Goal: Find specific page/section: Find specific page/section

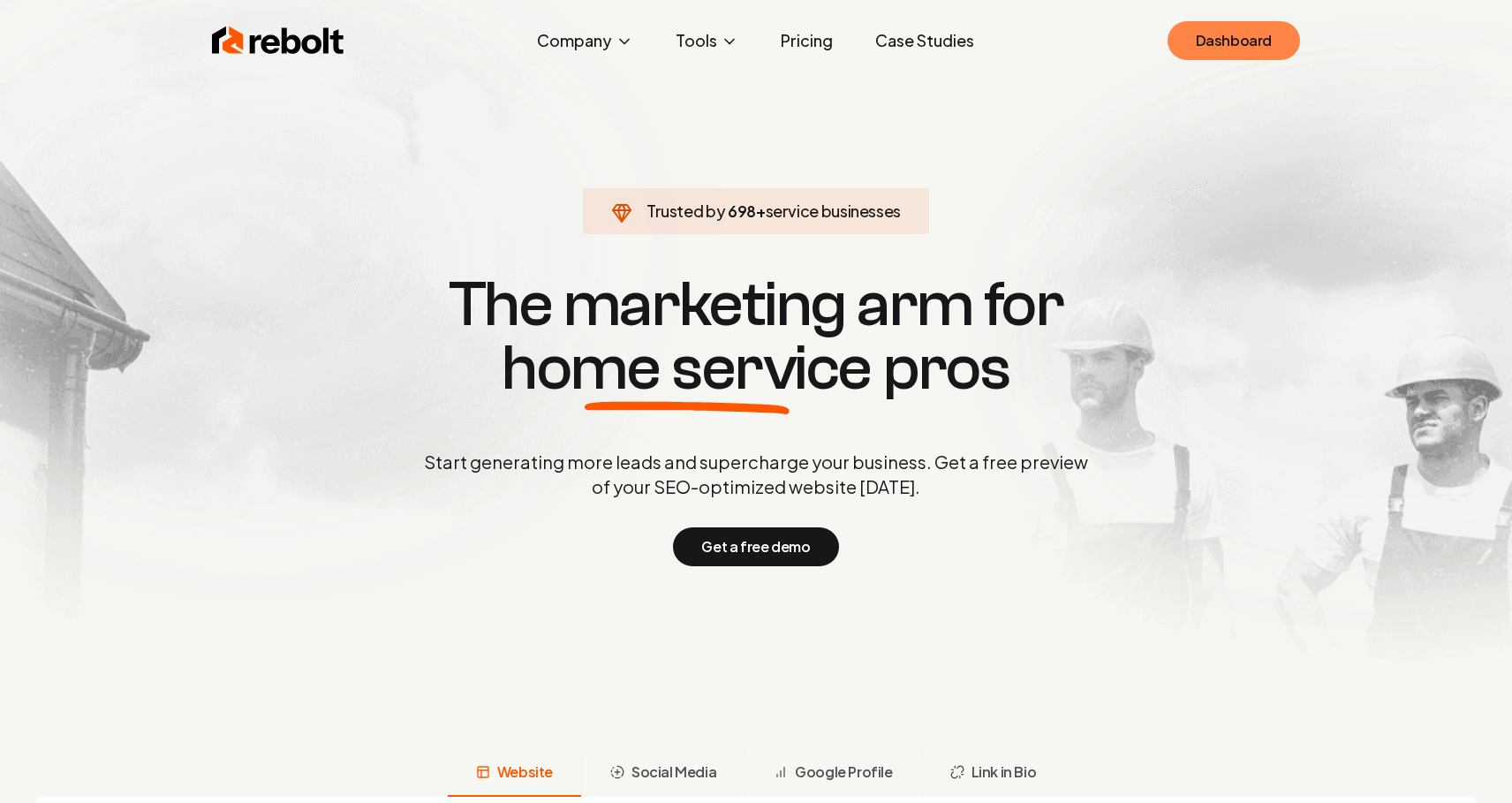
click at [1207, 45] on link "Dashboard" at bounding box center [1234, 41] width 133 height 39
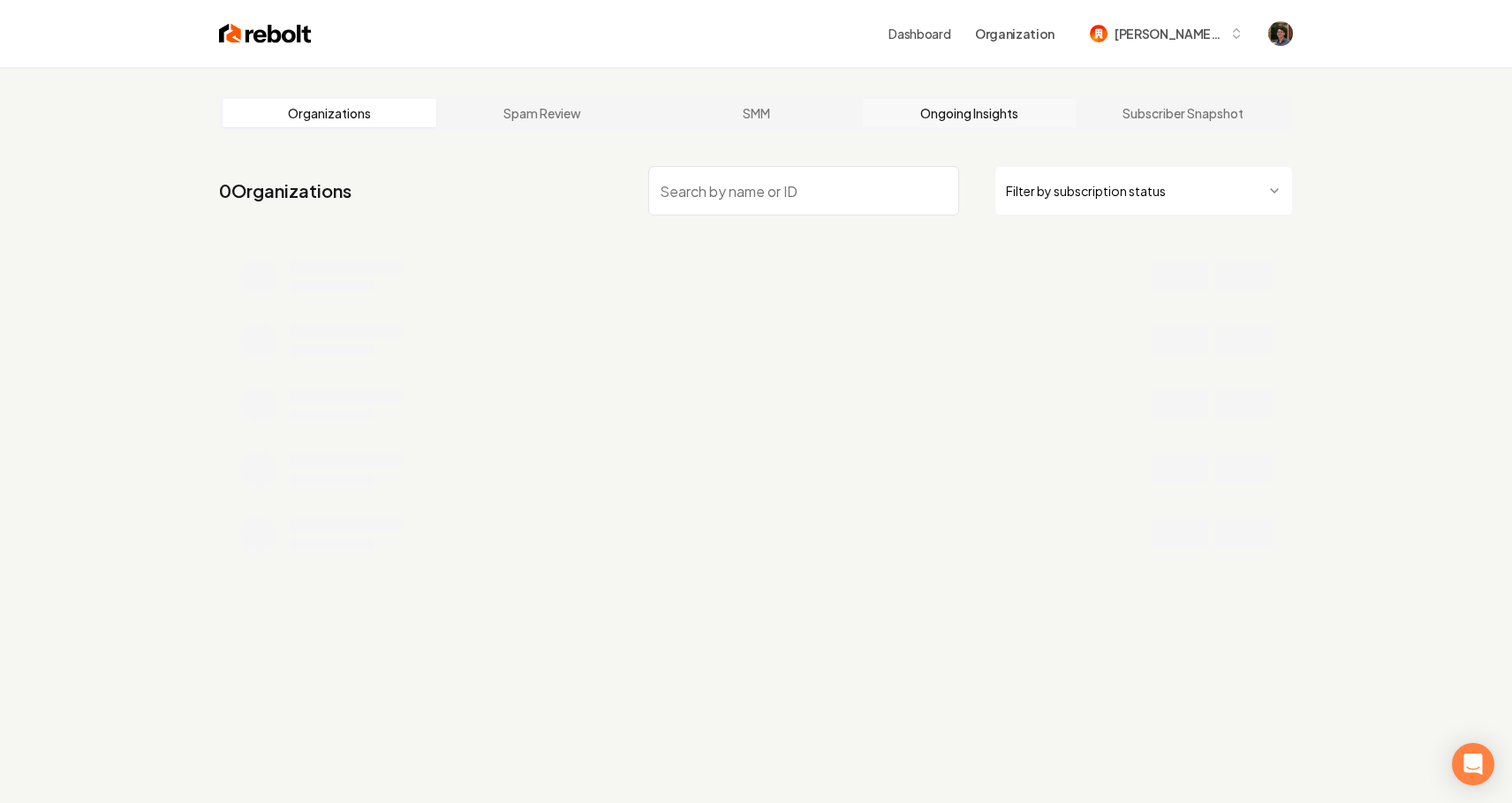
click at [946, 117] on link "Ongoing Insights" at bounding box center [970, 113] width 214 height 29
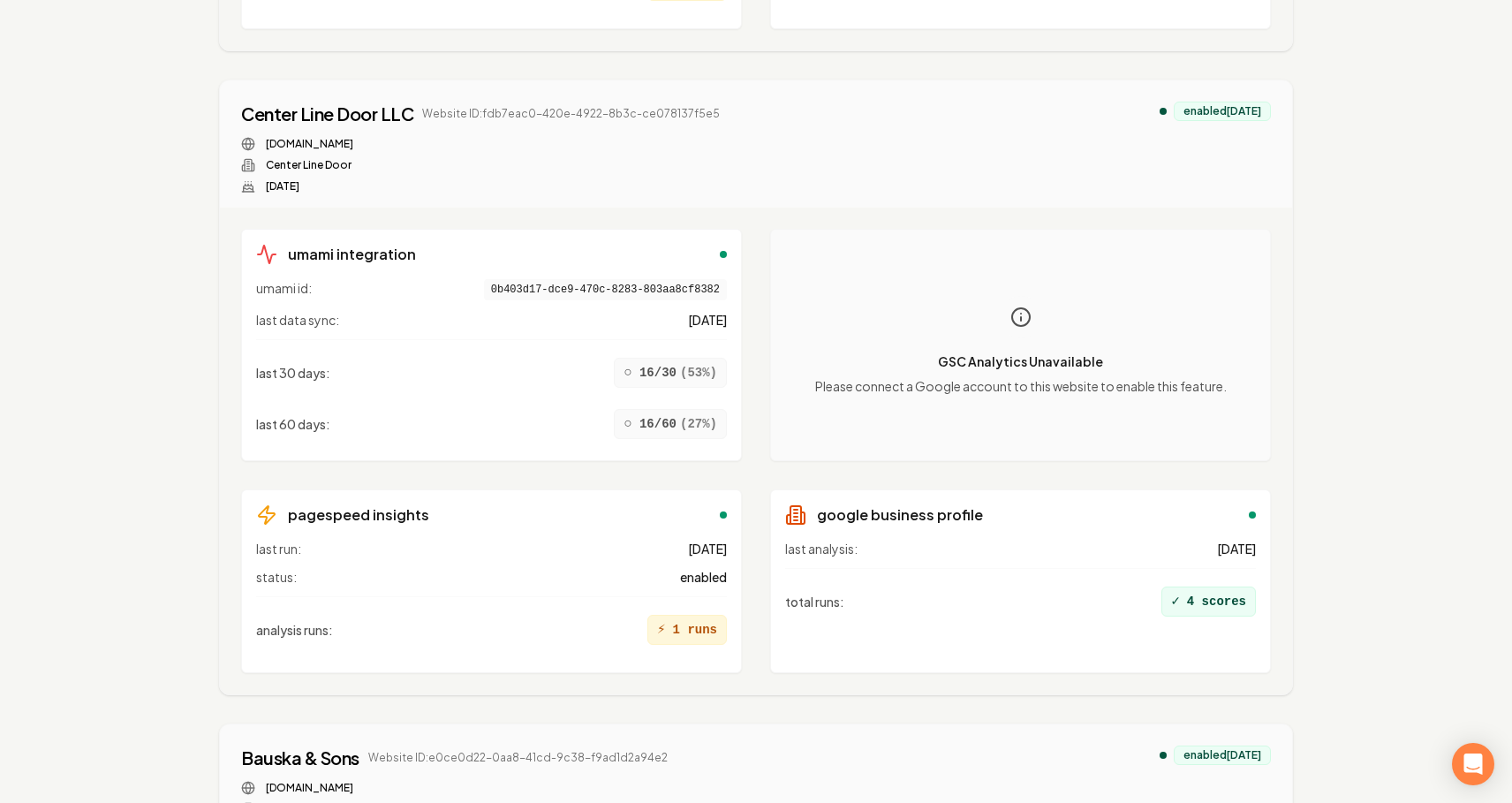
scroll to position [14109, 0]
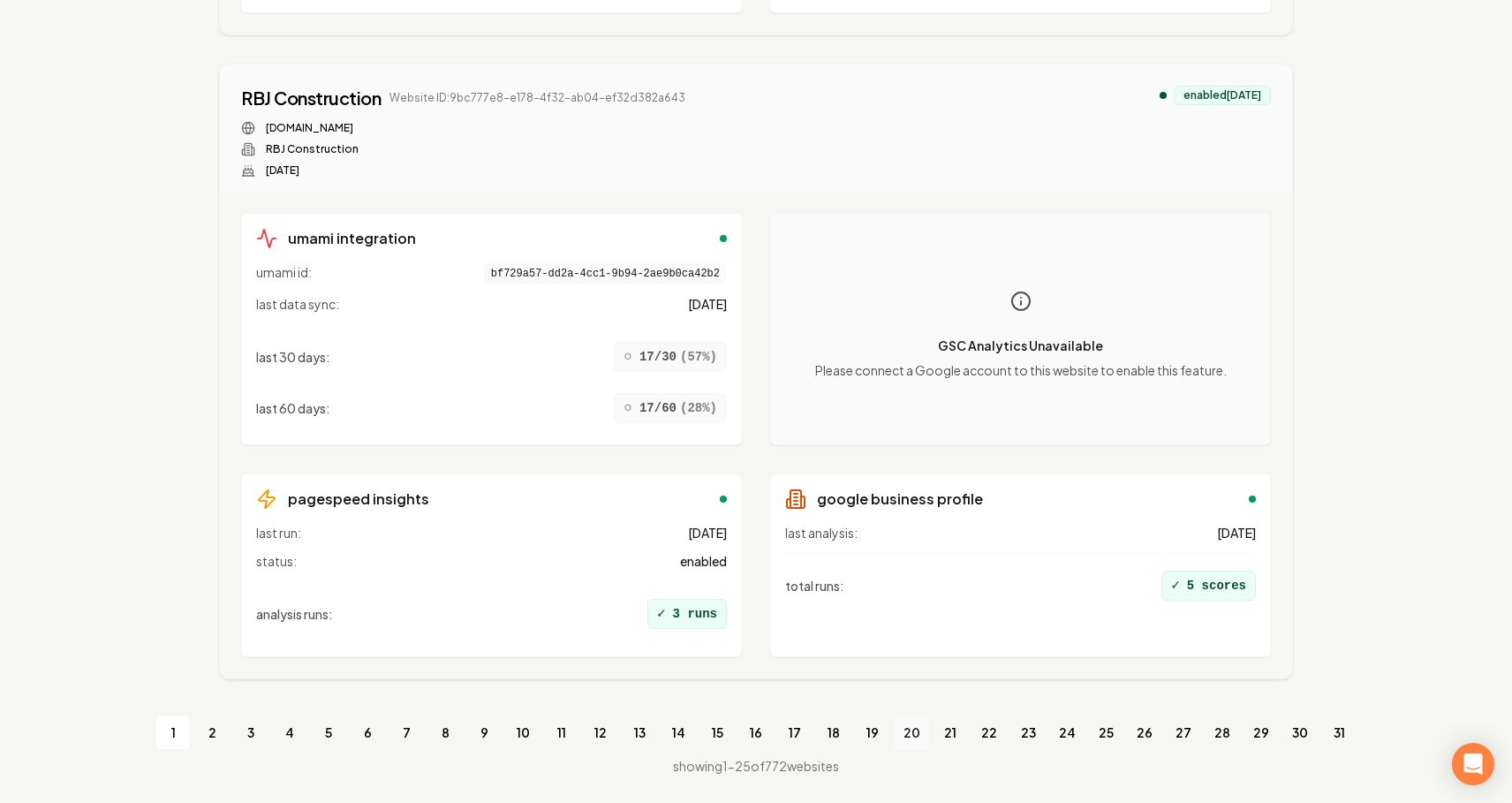
click at [910, 726] on link "20" at bounding box center [912, 733] width 36 height 36
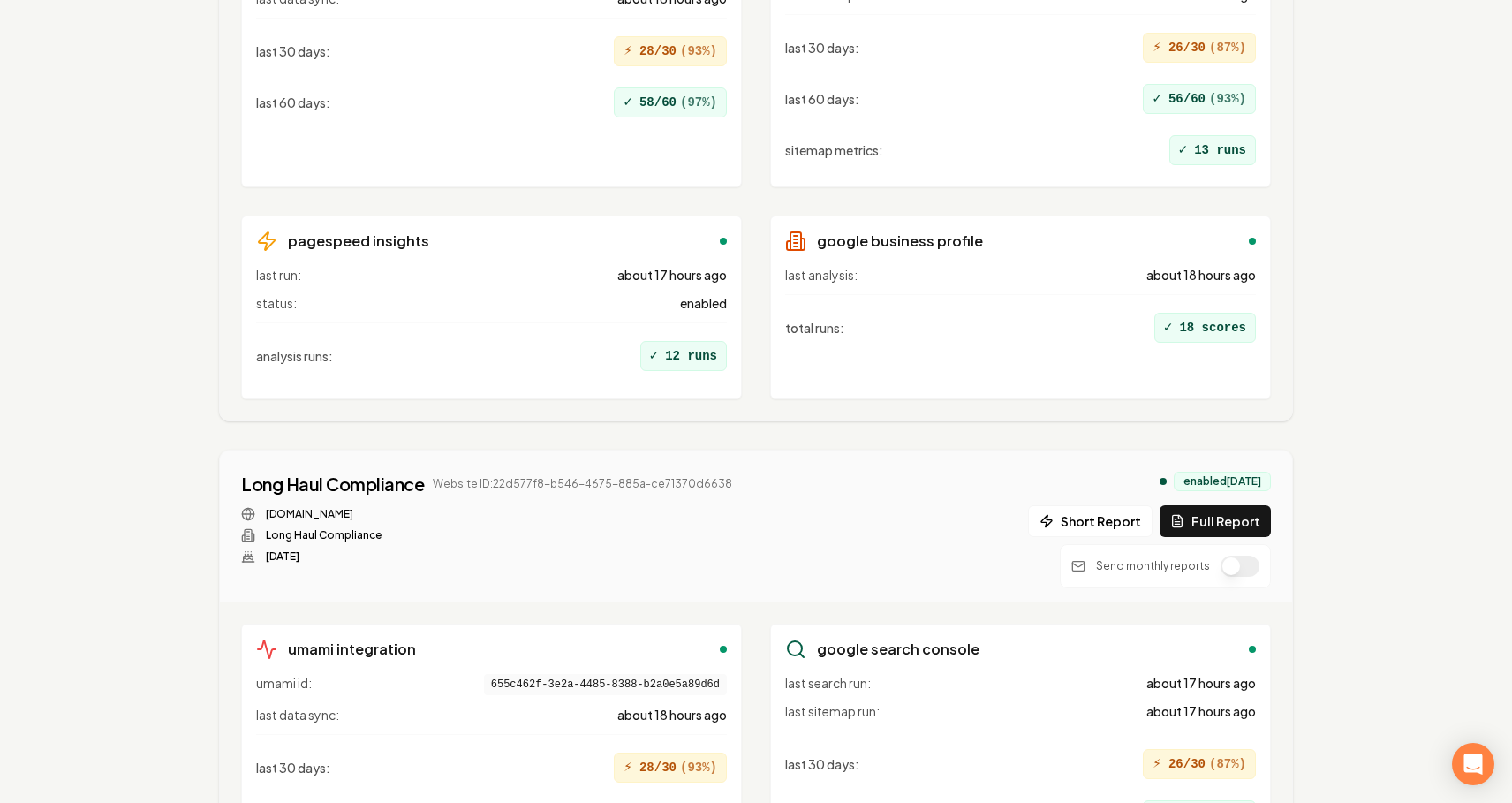
scroll to position [14109, 0]
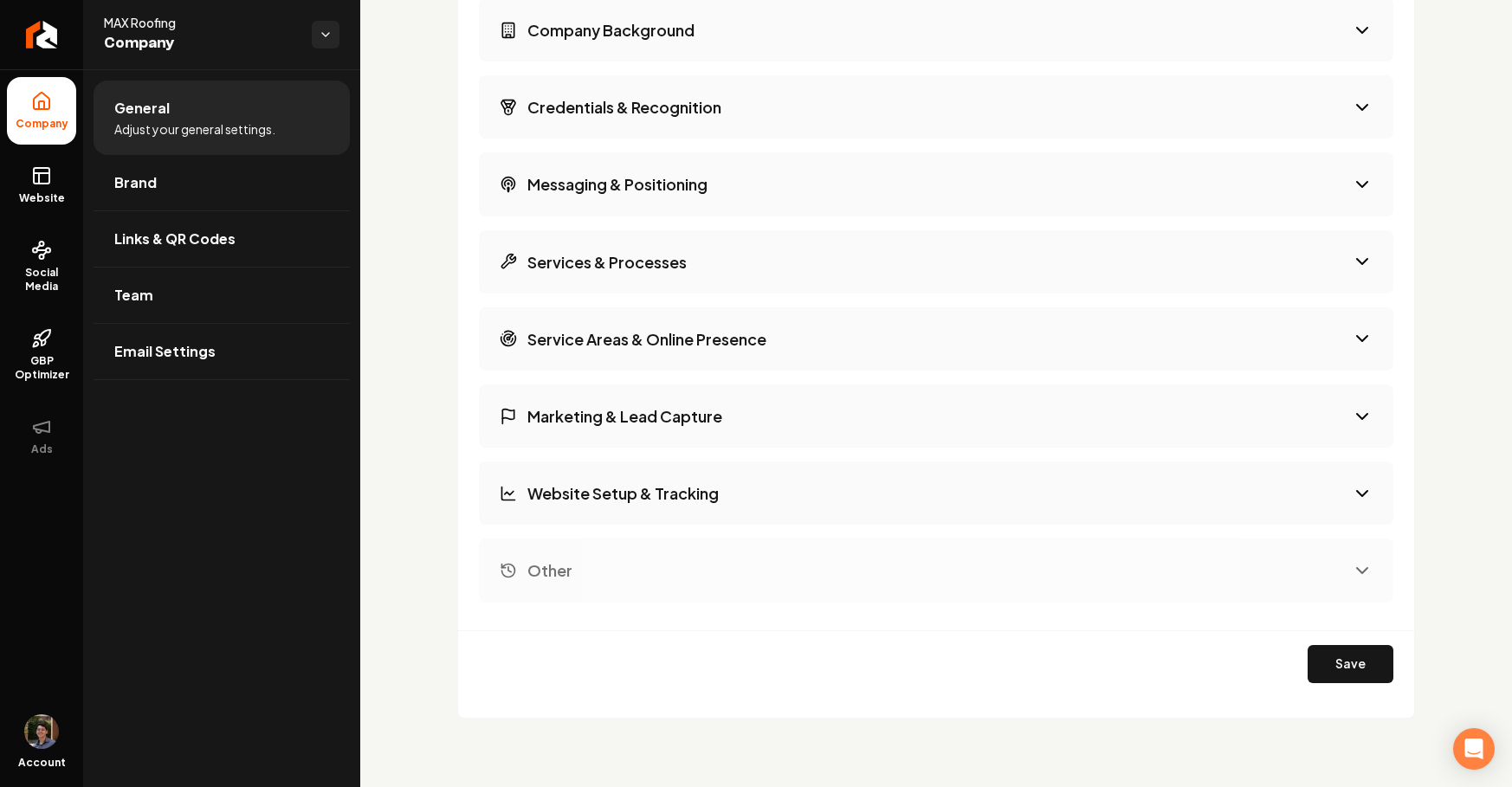
scroll to position [2661, 0]
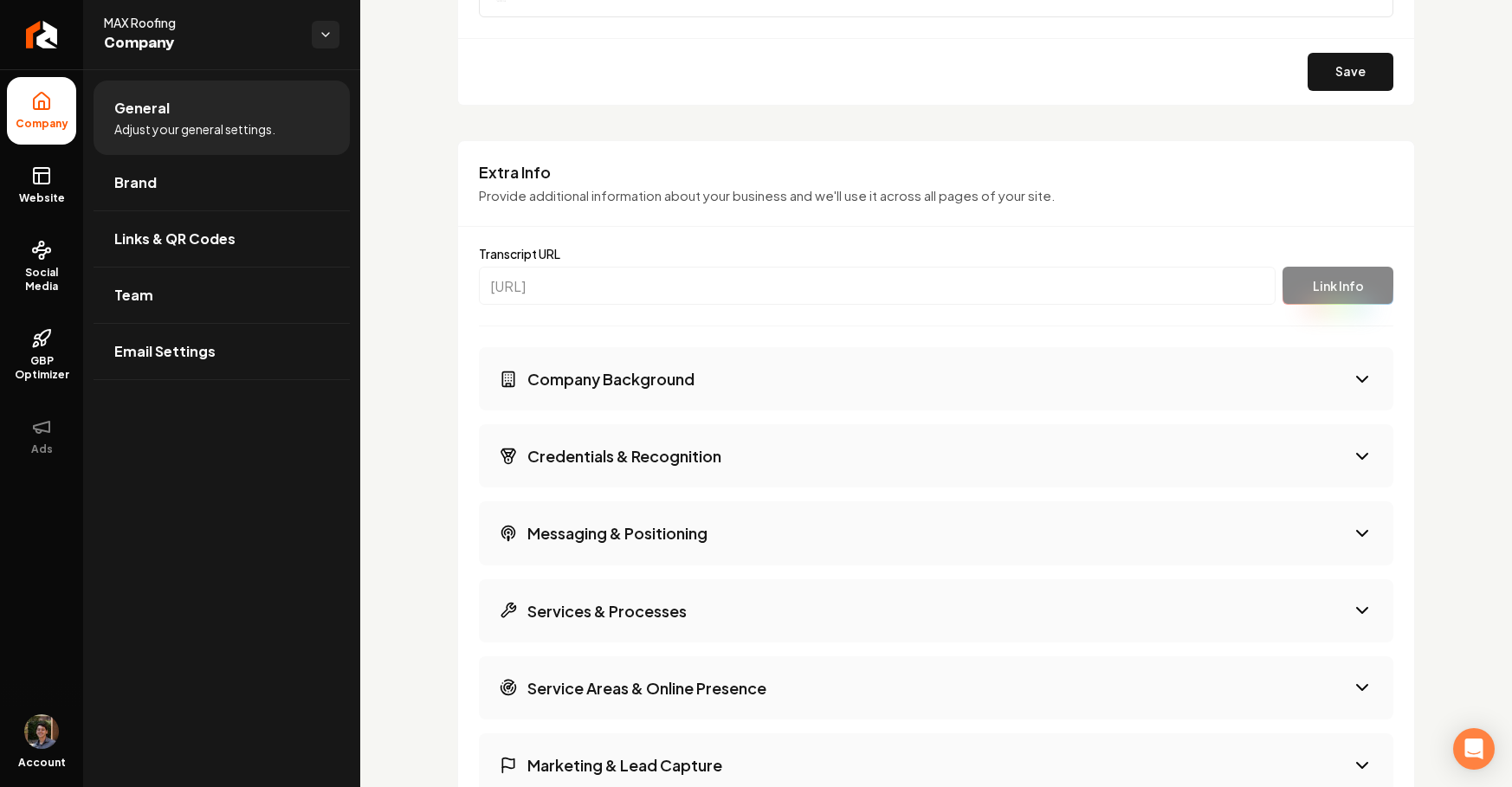
click at [770, 387] on button "Company Background" at bounding box center [937, 379] width 915 height 63
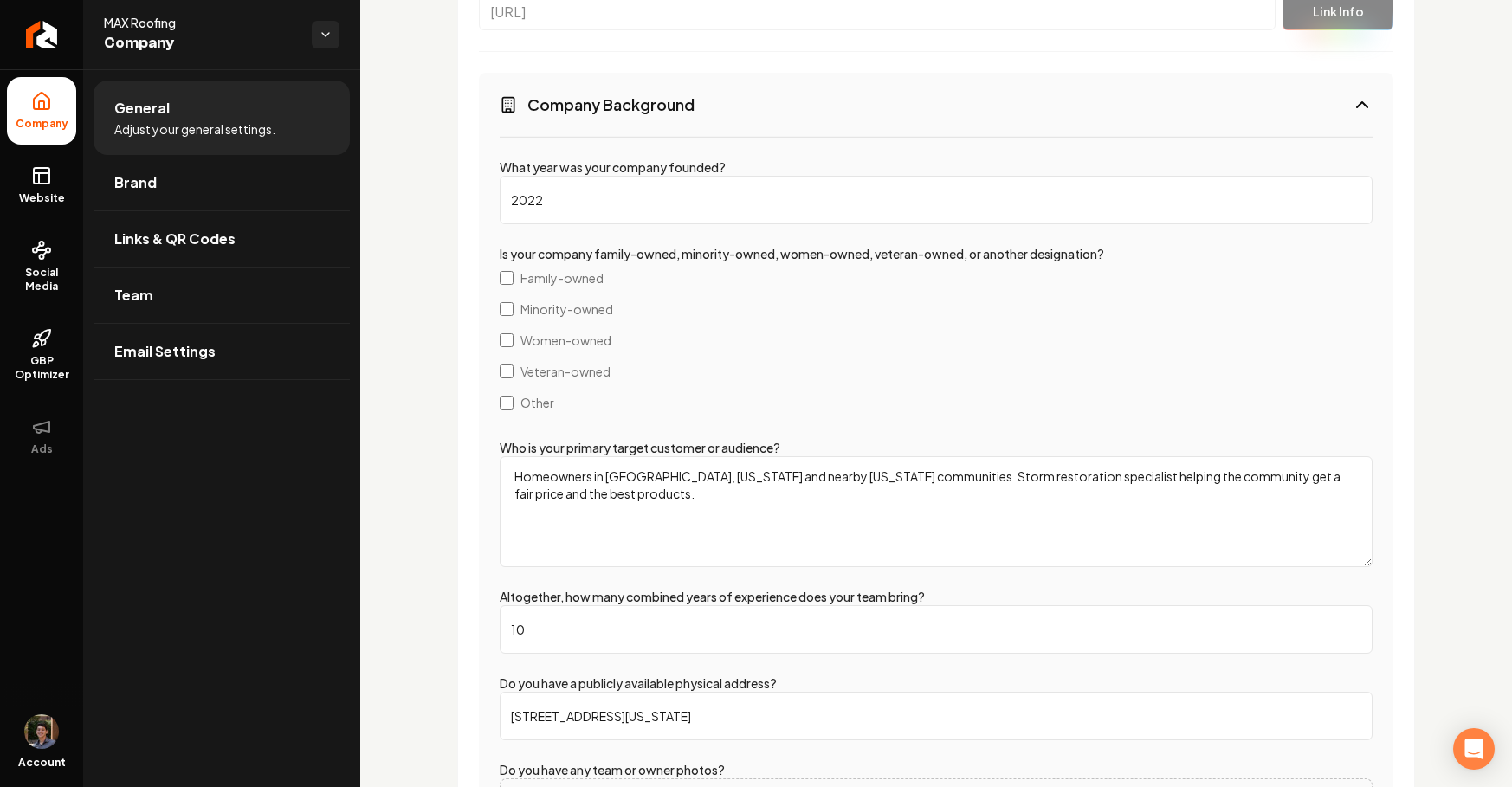
scroll to position [3313, 0]
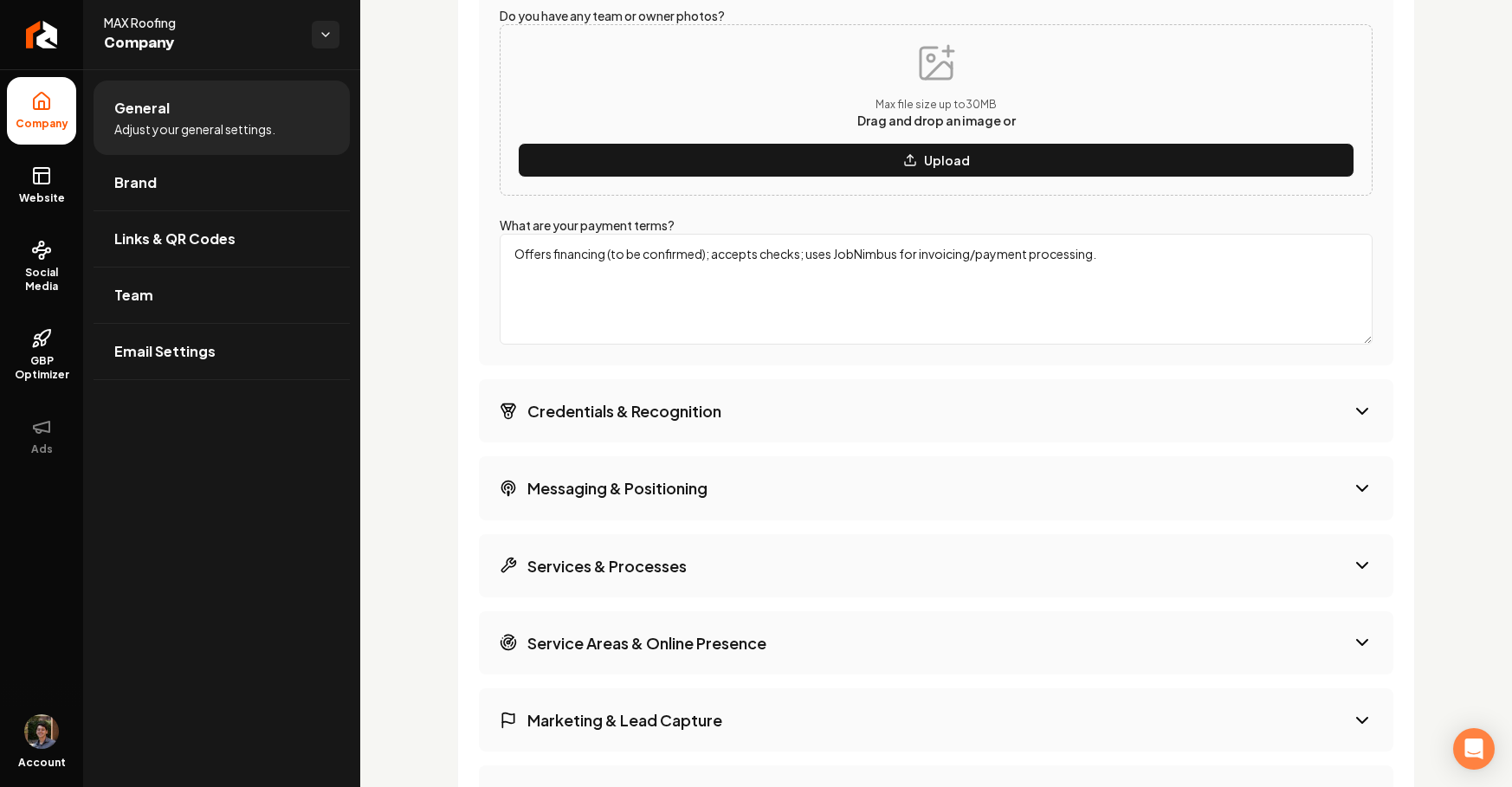
click at [748, 428] on button "Credentials & Recognition" at bounding box center [937, 411] width 915 height 63
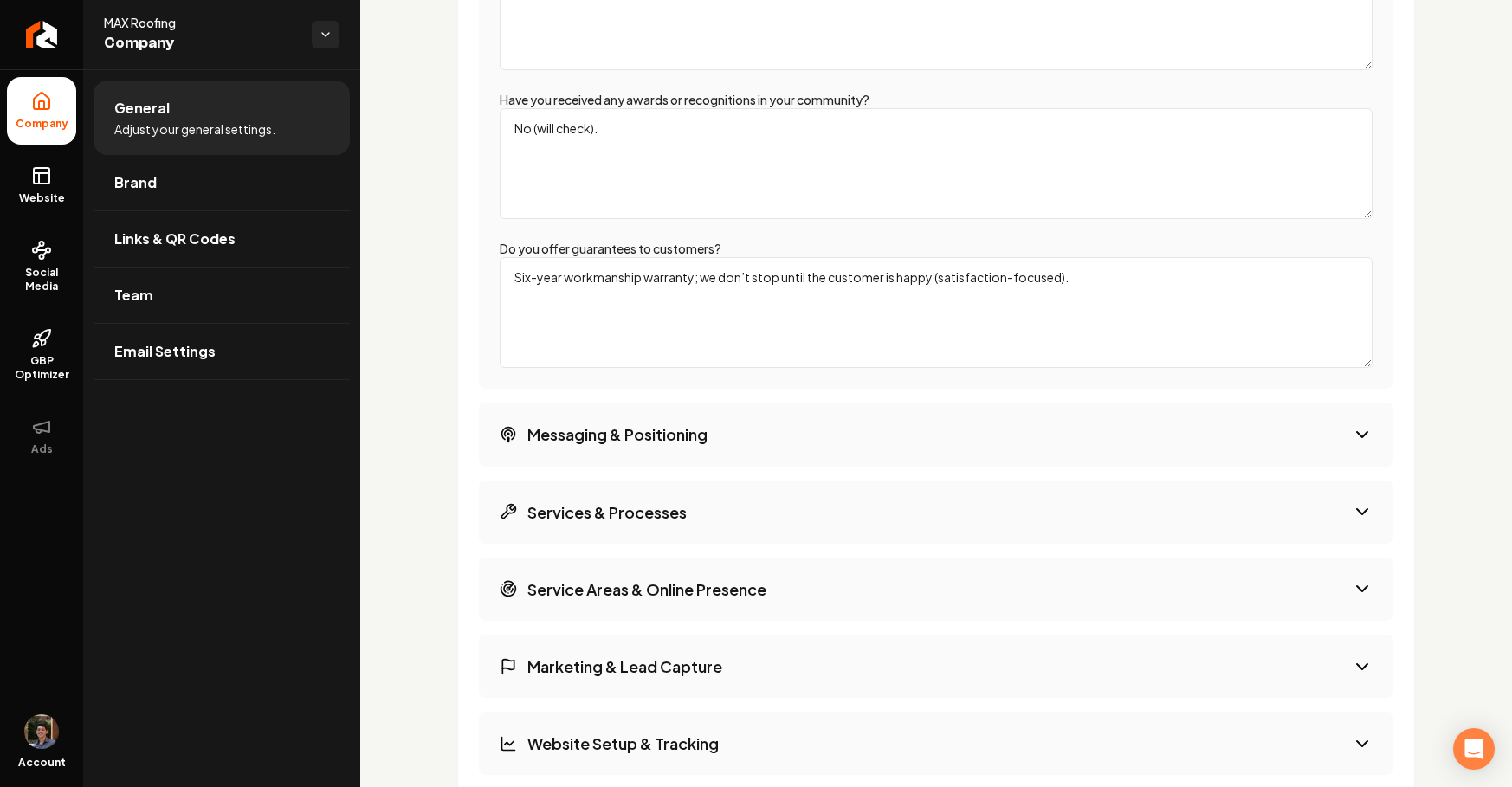
click at [730, 442] on button "Messaging & Positioning" at bounding box center [937, 434] width 915 height 63
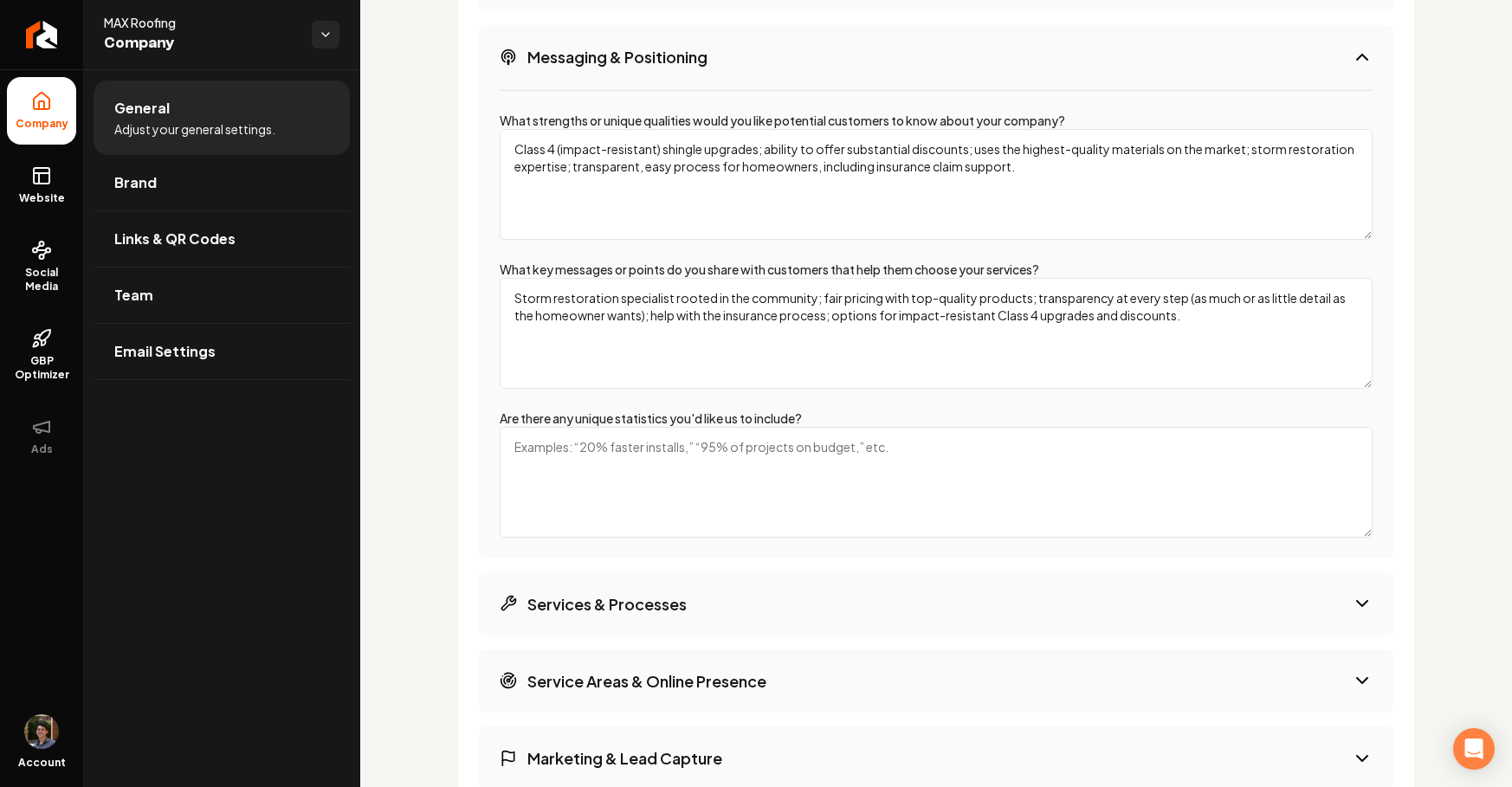
scroll to position [3118, 0]
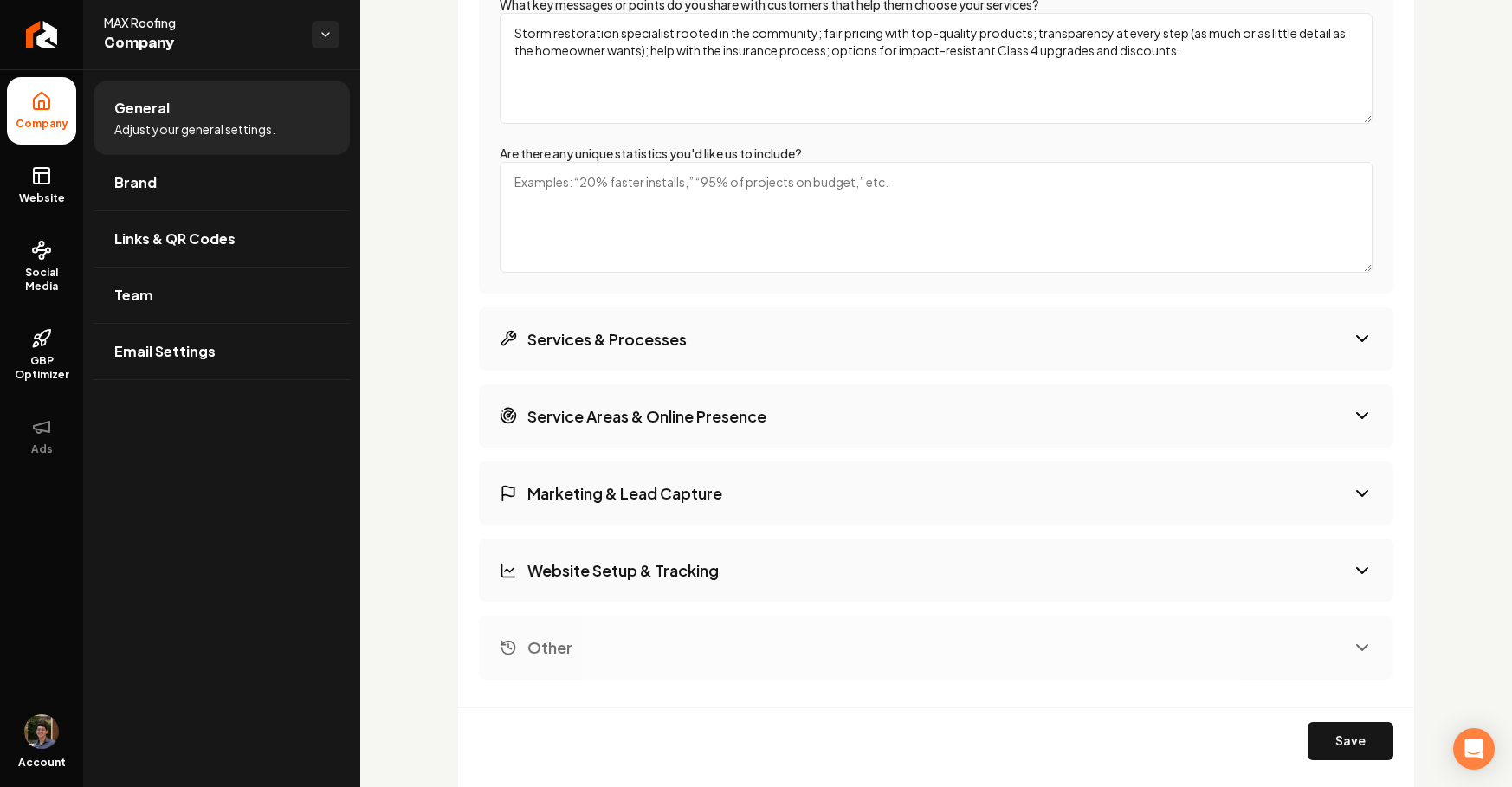
click at [749, 321] on button "Services & Processes" at bounding box center [937, 339] width 915 height 63
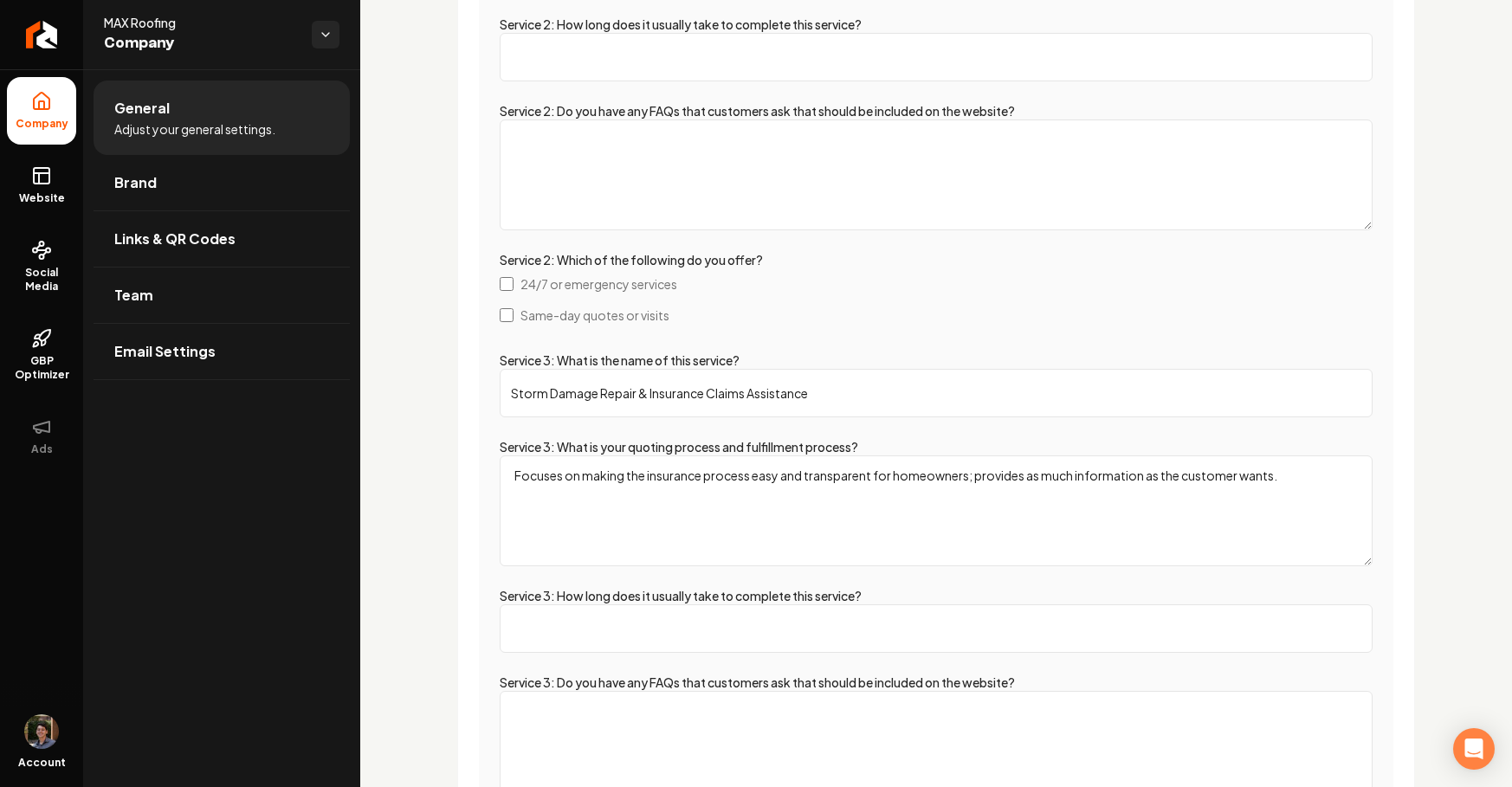
scroll to position [4455, 0]
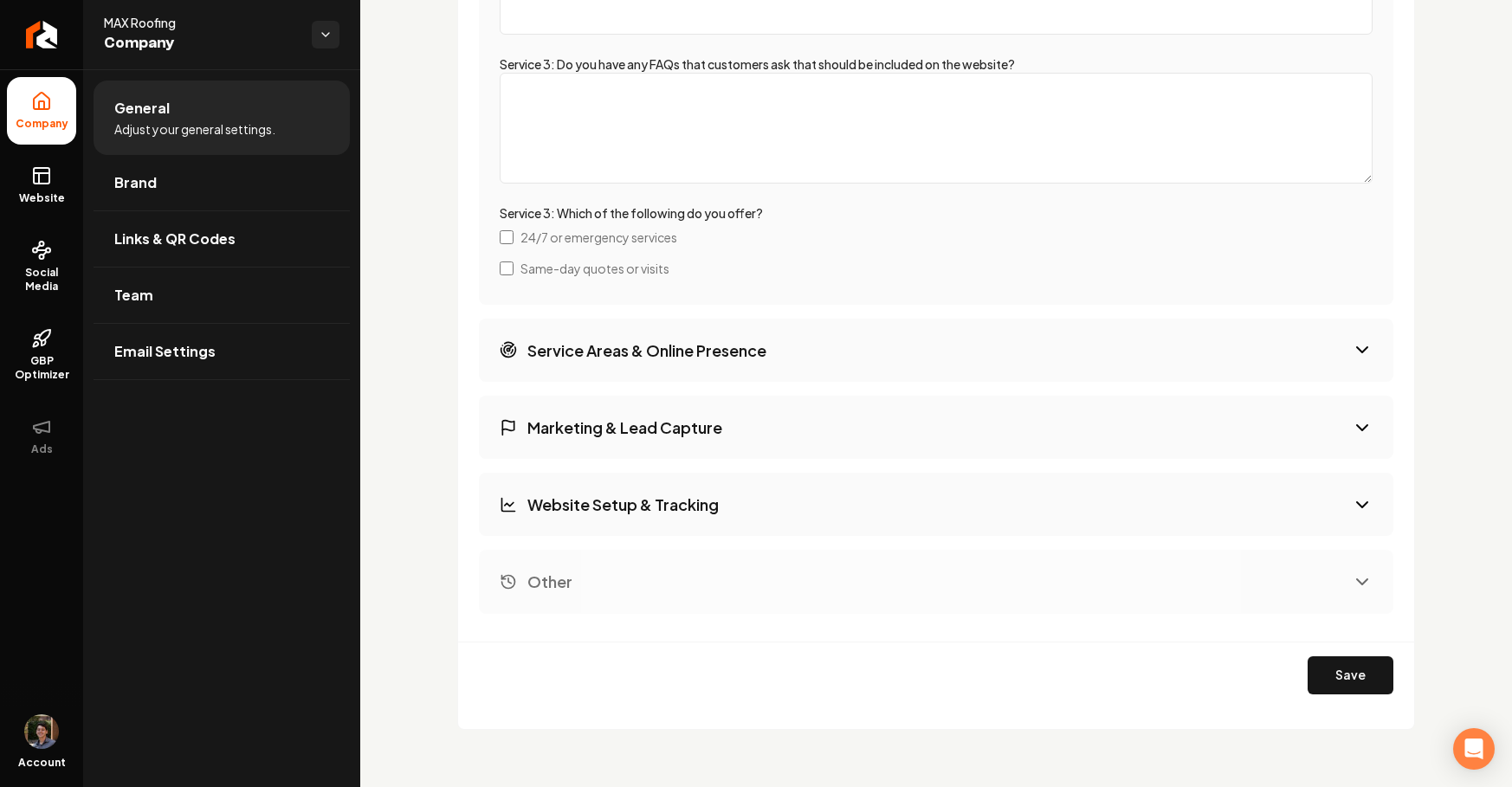
click at [700, 358] on h3 "Service Areas & Online Presence" at bounding box center [646, 350] width 239 height 22
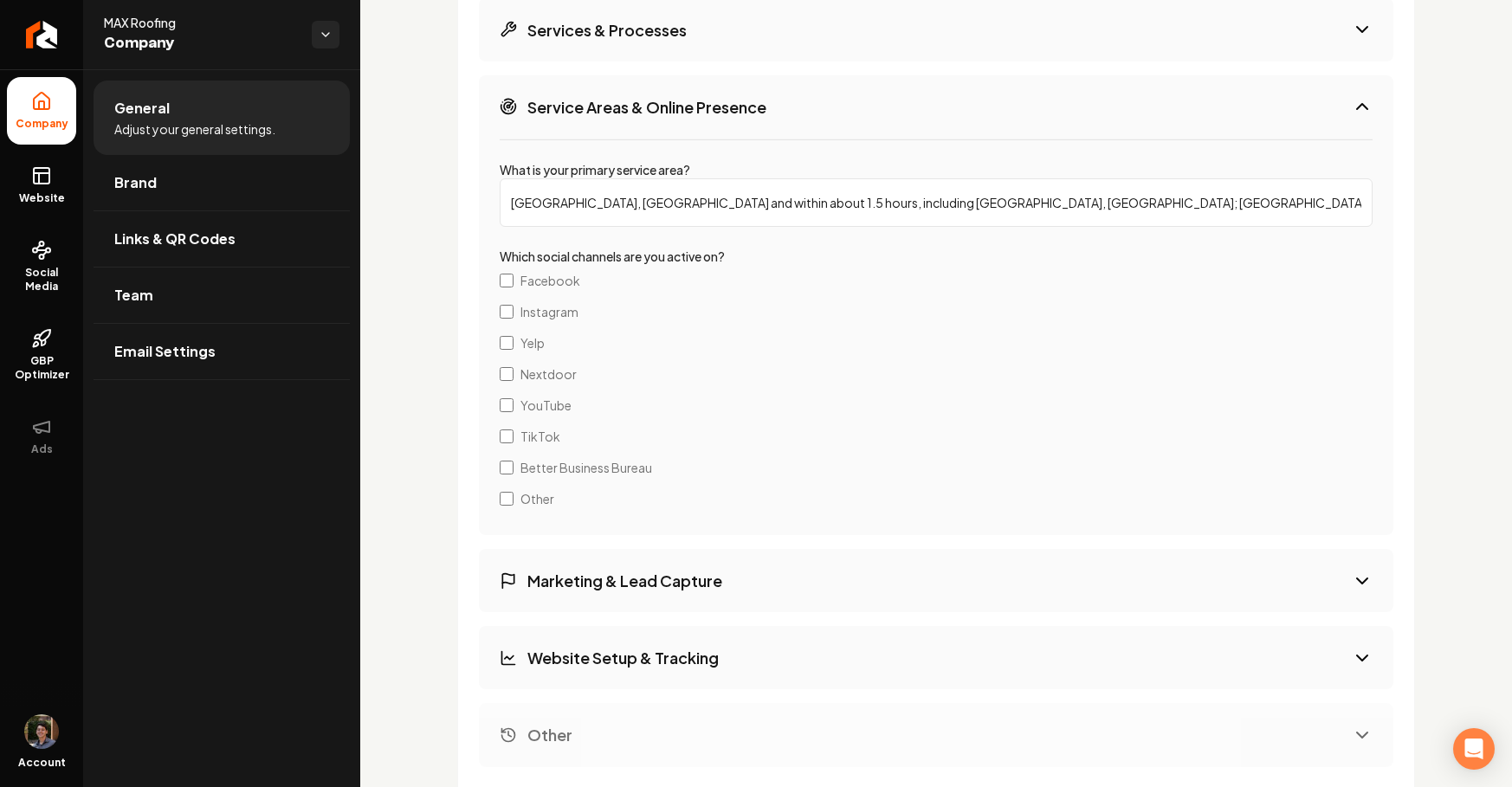
scroll to position [3359, 0]
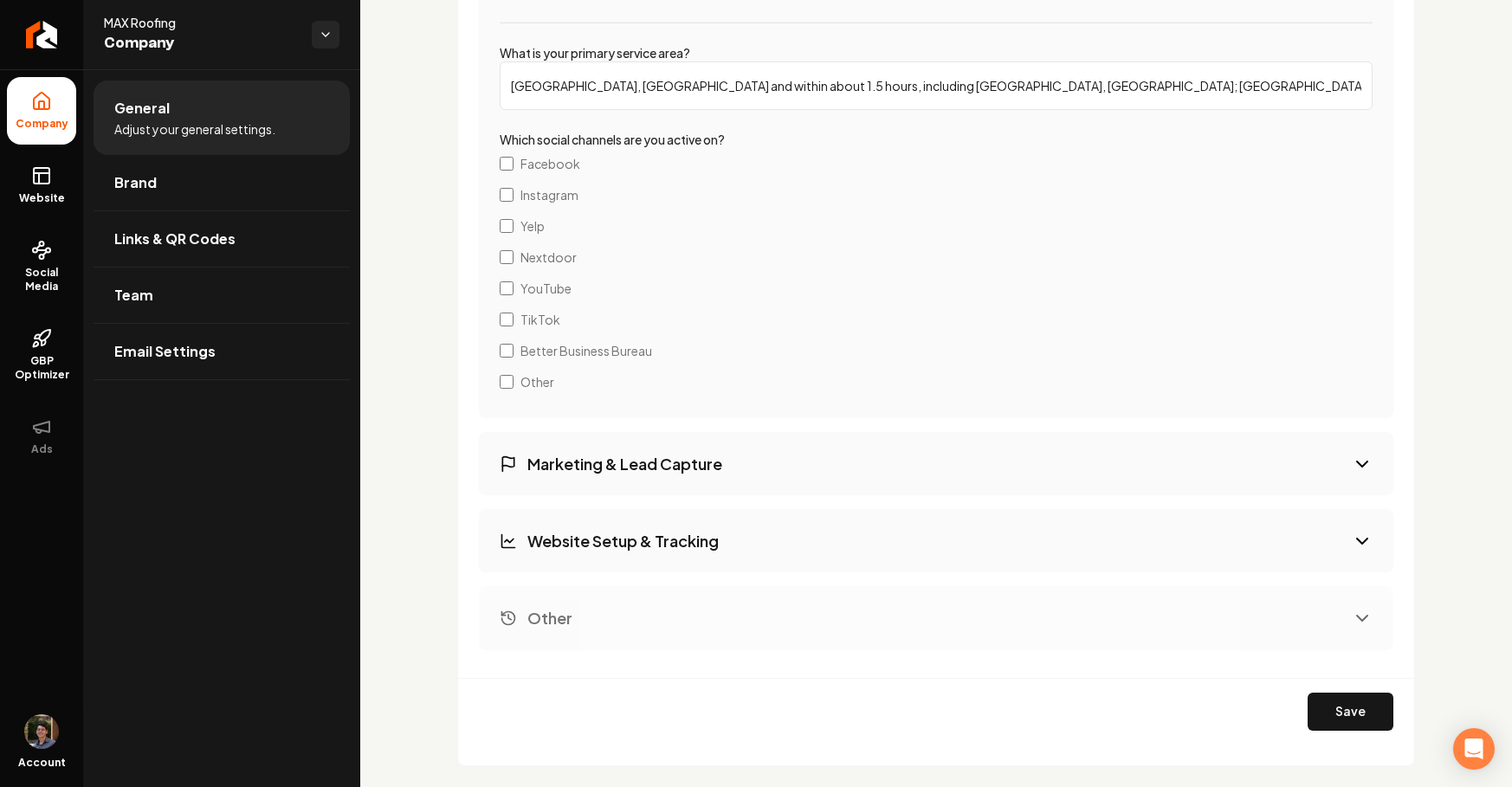
click at [668, 472] on h3 "Marketing & Lead Capture" at bounding box center [624, 463] width 195 height 22
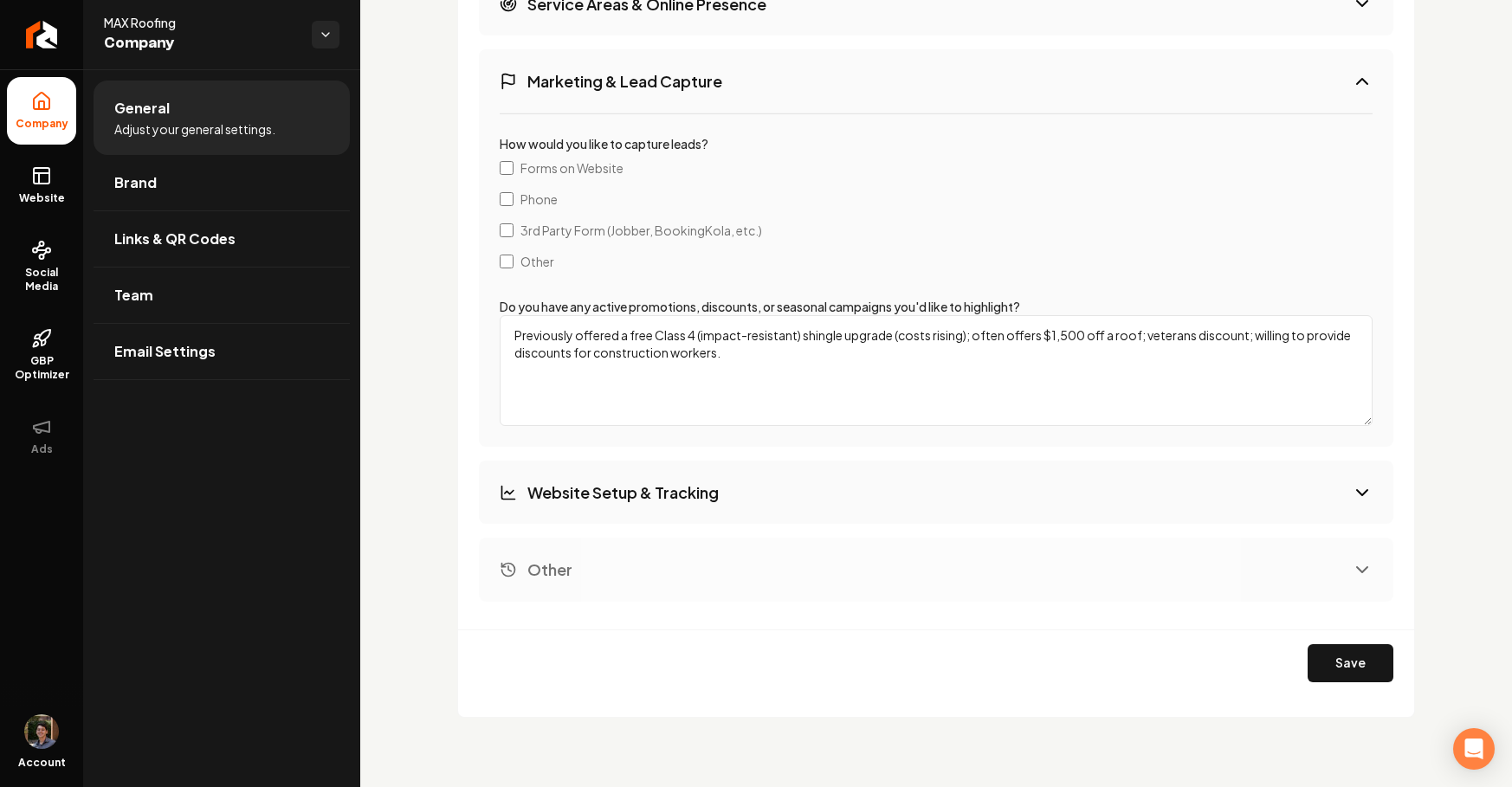
scroll to position [3344, 0]
click at [688, 491] on h3 "Website Setup & Tracking" at bounding box center [623, 493] width 192 height 22
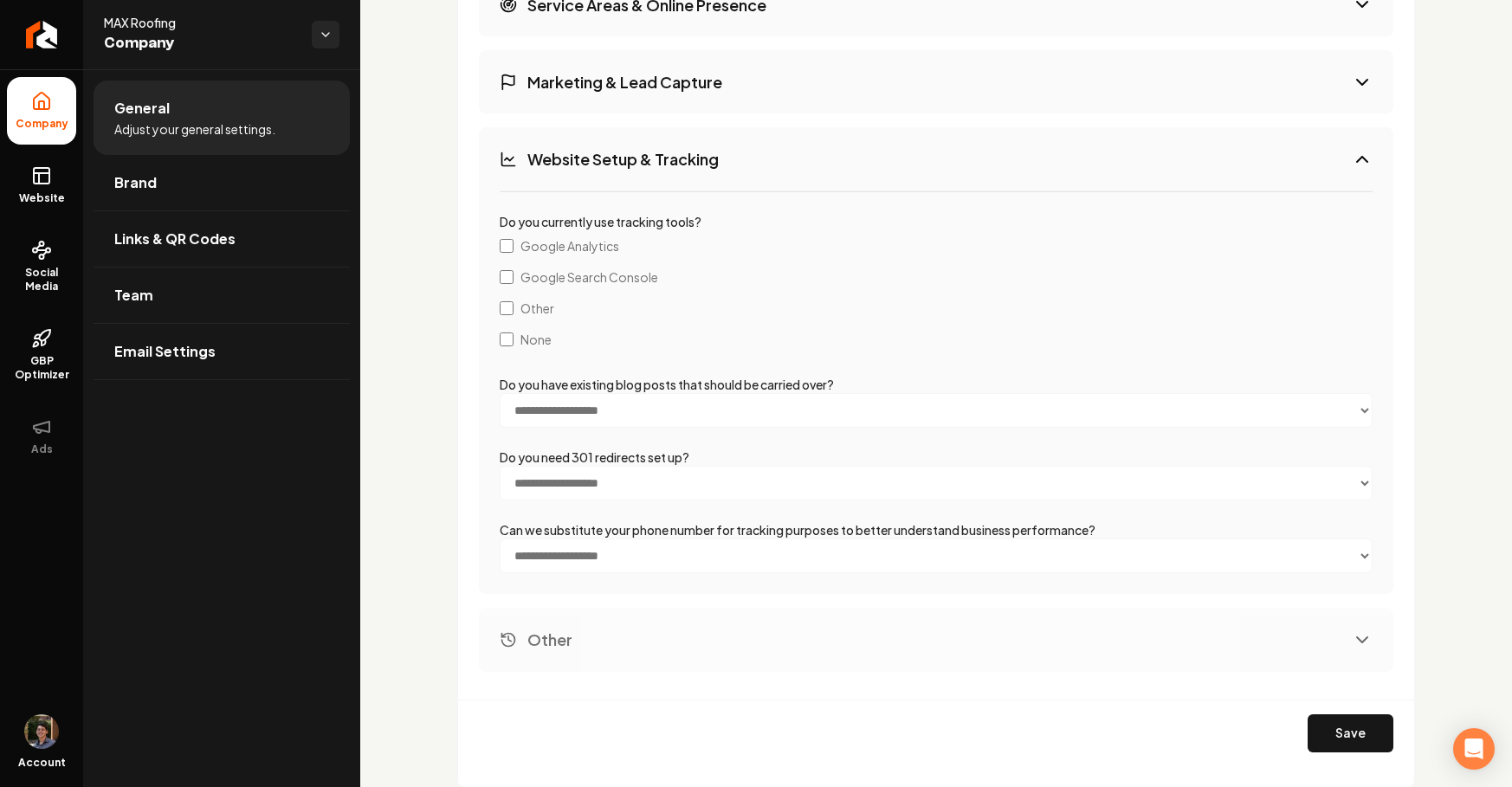
click at [714, 96] on button "Marketing & Lead Capture" at bounding box center [937, 81] width 915 height 63
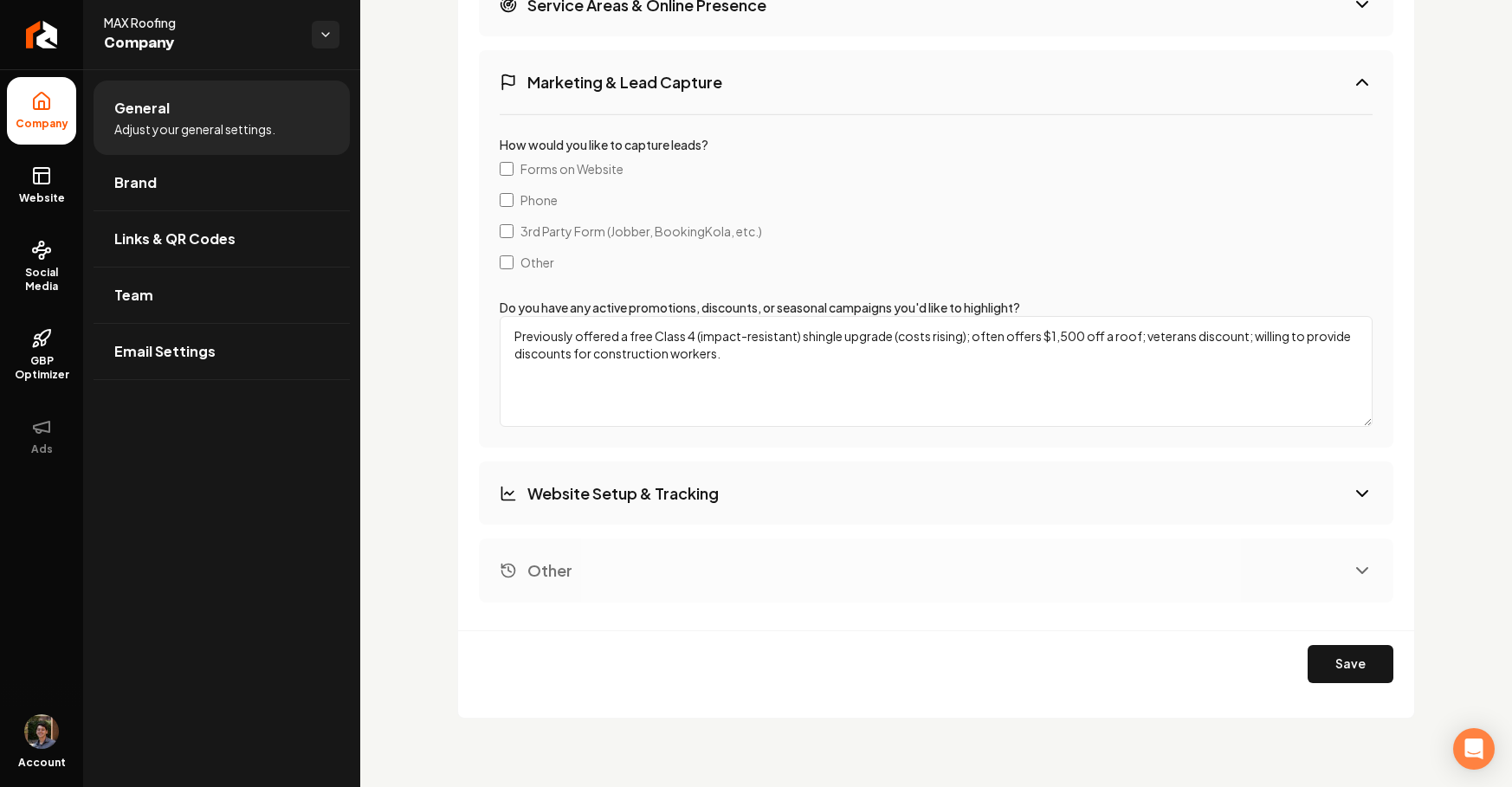
click at [643, 487] on h3 "Website Setup & Tracking" at bounding box center [623, 493] width 192 height 22
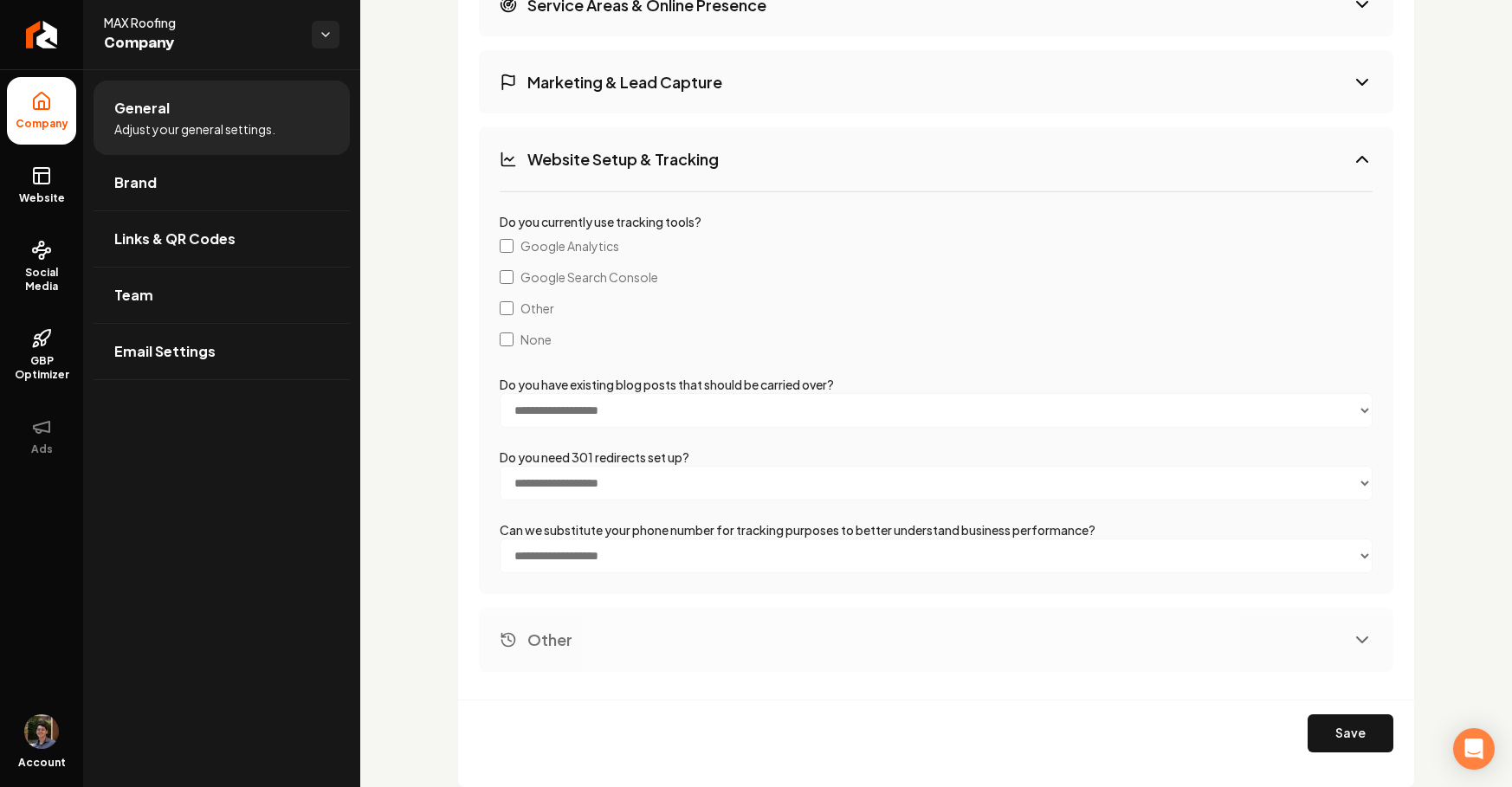
click at [674, 80] on h3 "Marketing & Lead Capture" at bounding box center [624, 81] width 195 height 22
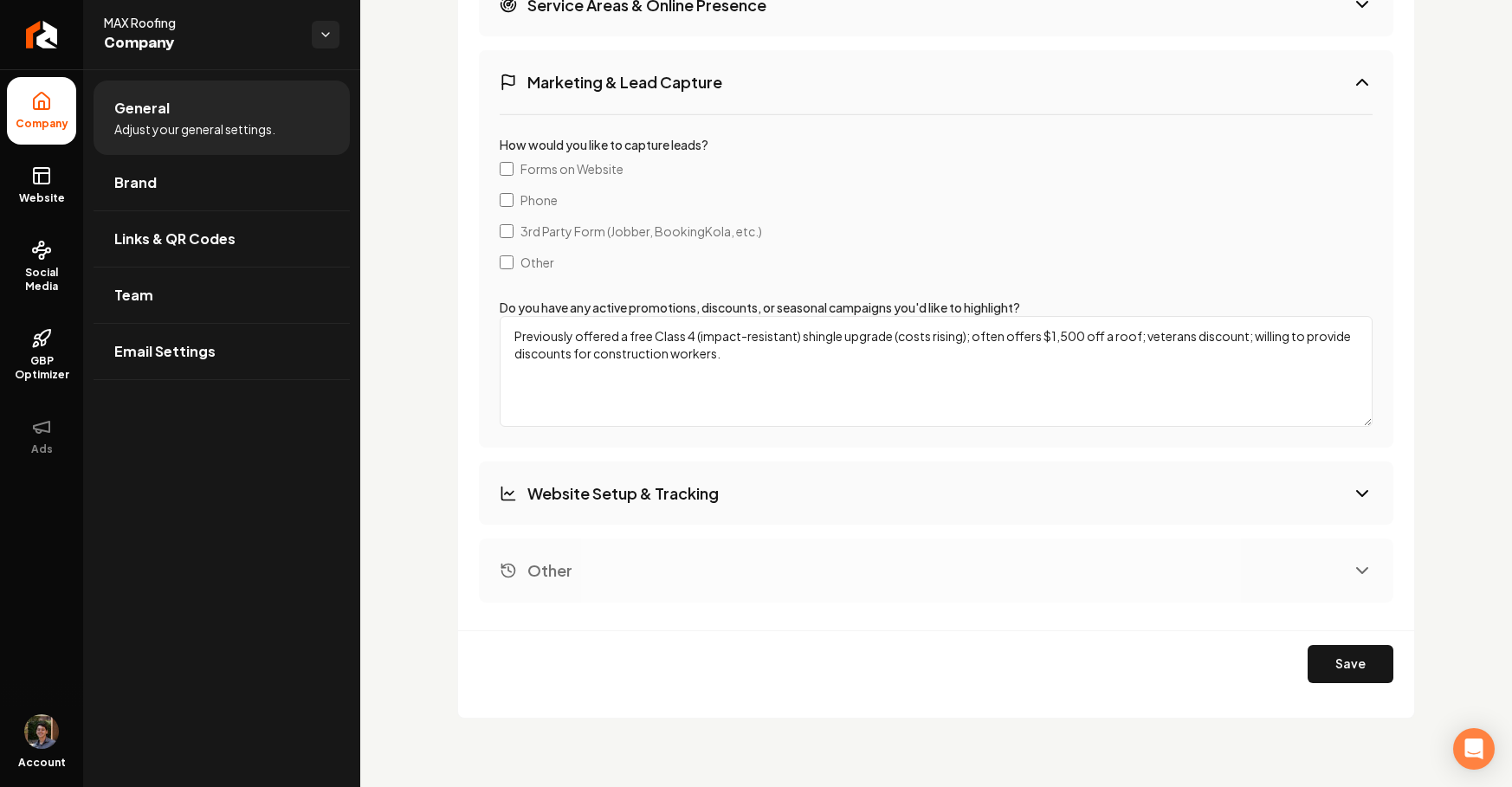
click at [653, 488] on h3 "Website Setup & Tracking" at bounding box center [623, 493] width 192 height 22
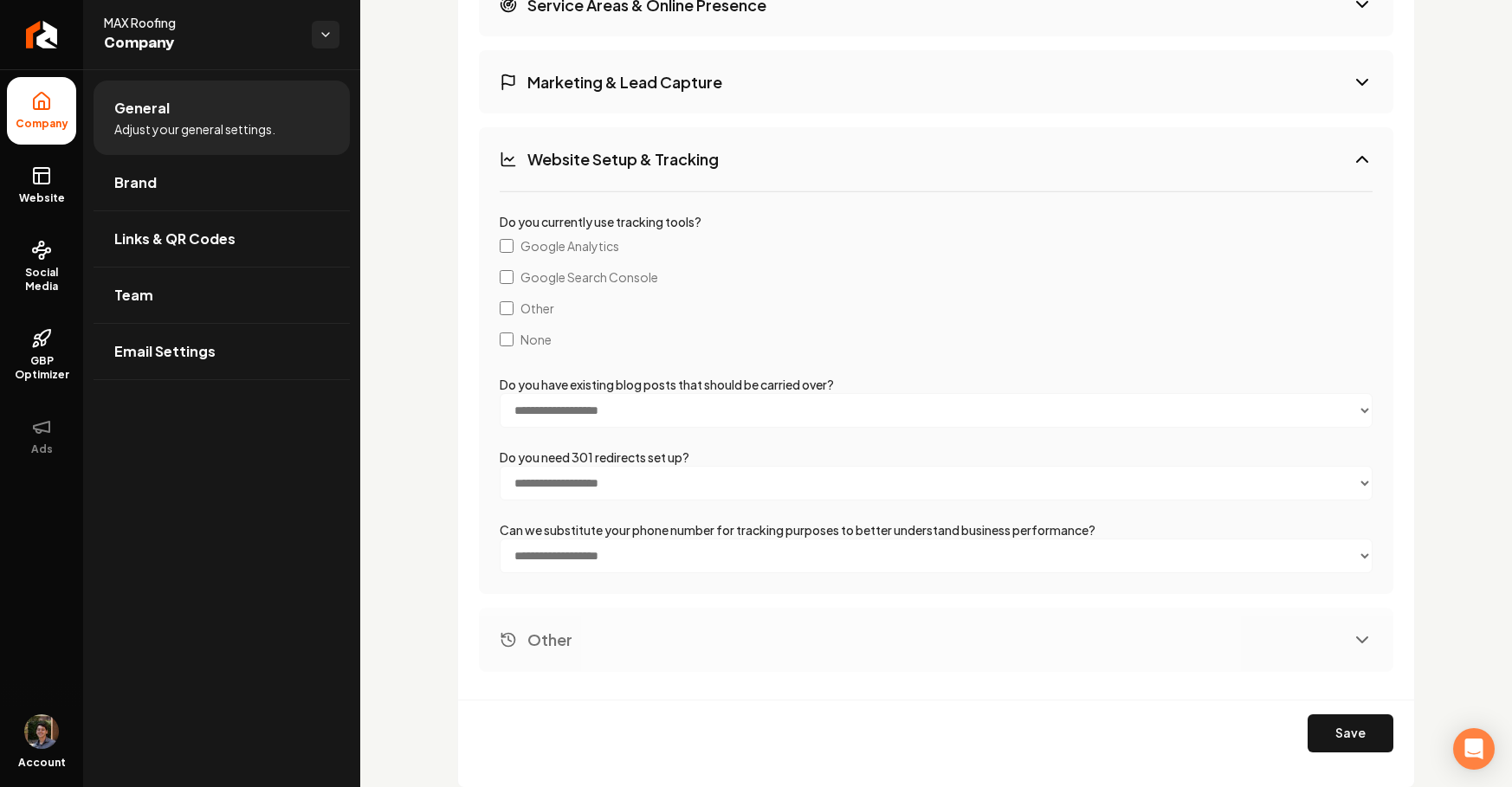
click at [690, 97] on button "Marketing & Lead Capture" at bounding box center [937, 81] width 915 height 63
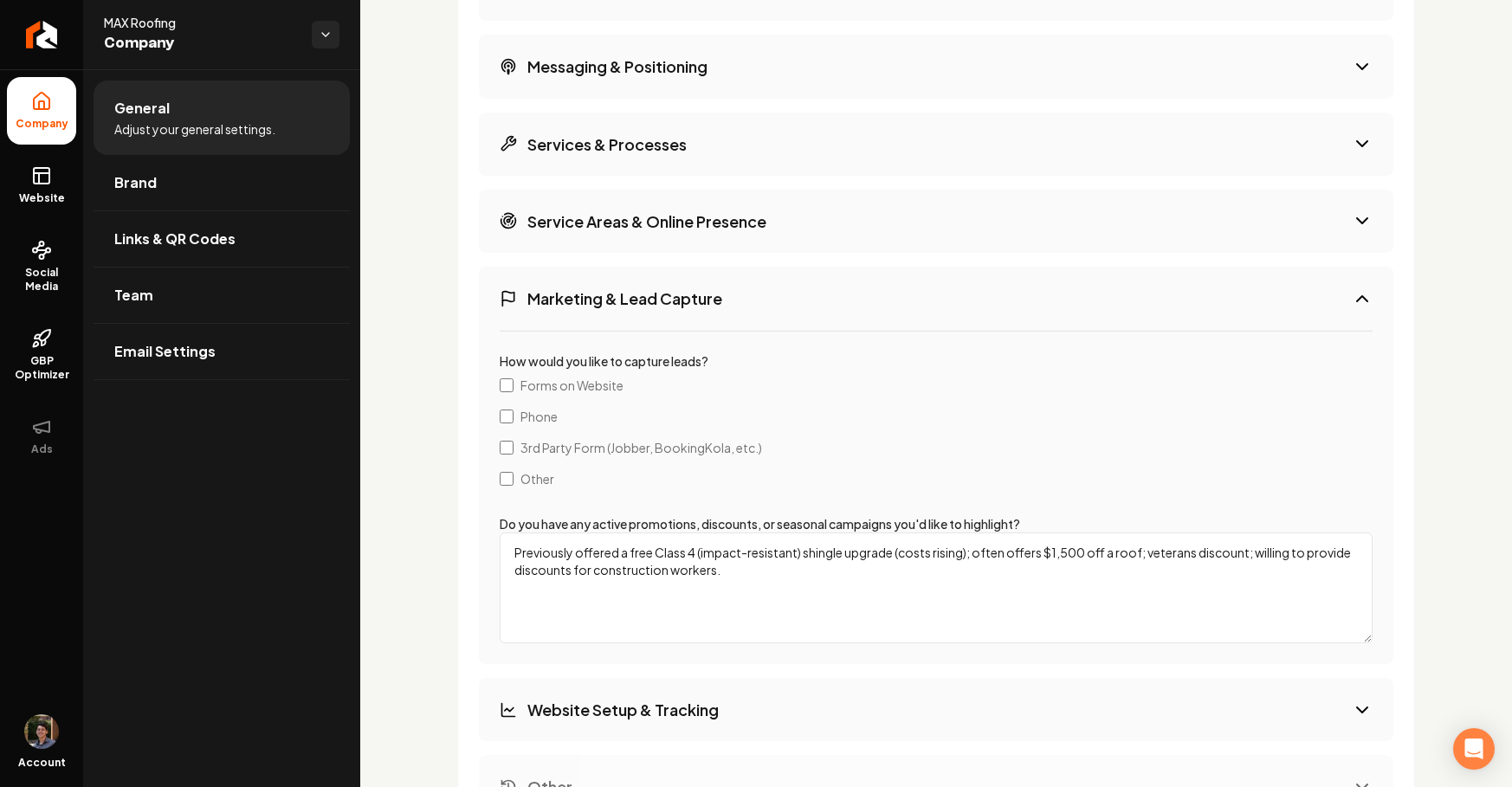
scroll to position [3111, 0]
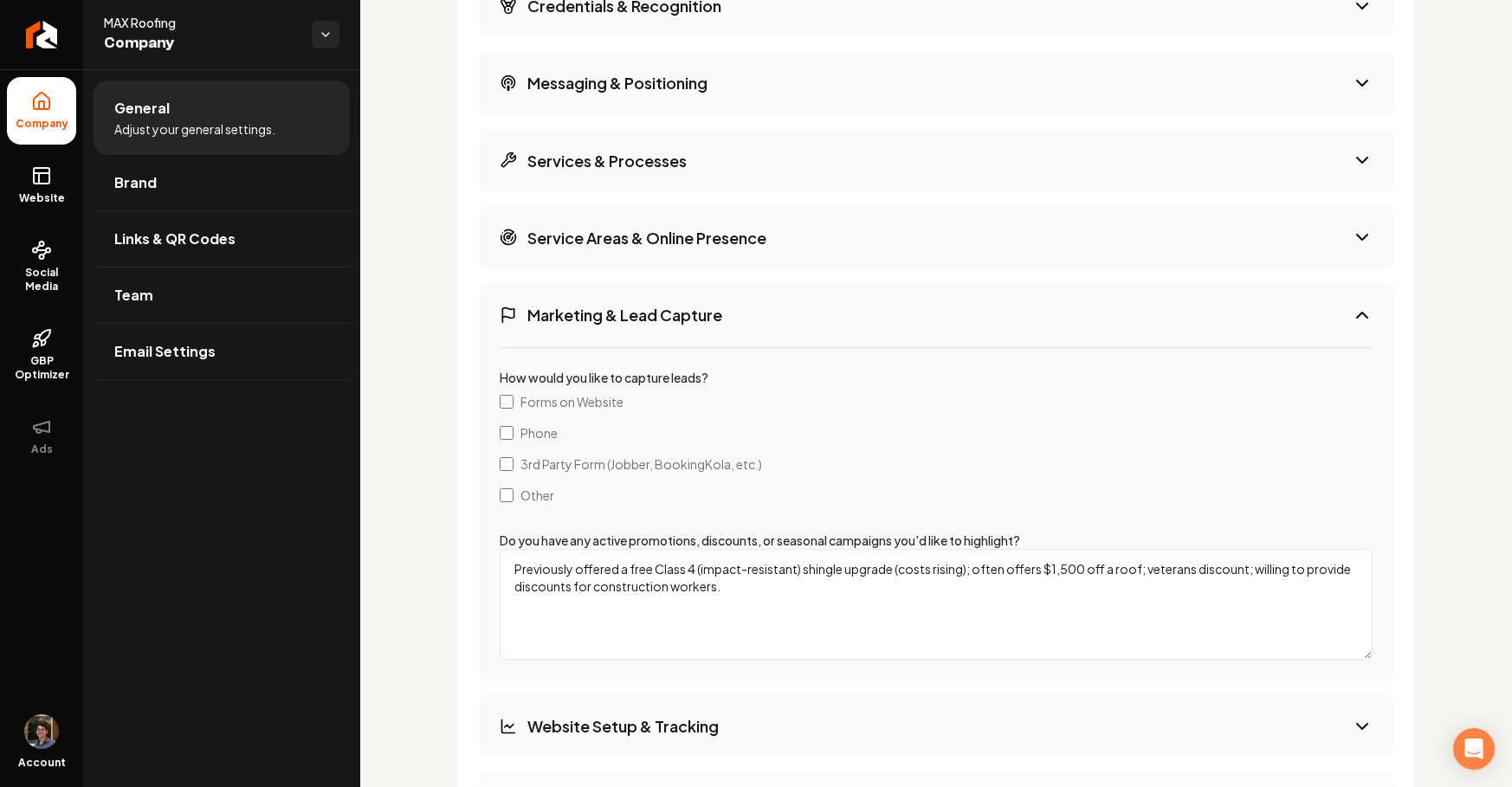
click at [651, 228] on h3 "Service Areas & Online Presence" at bounding box center [646, 237] width 239 height 22
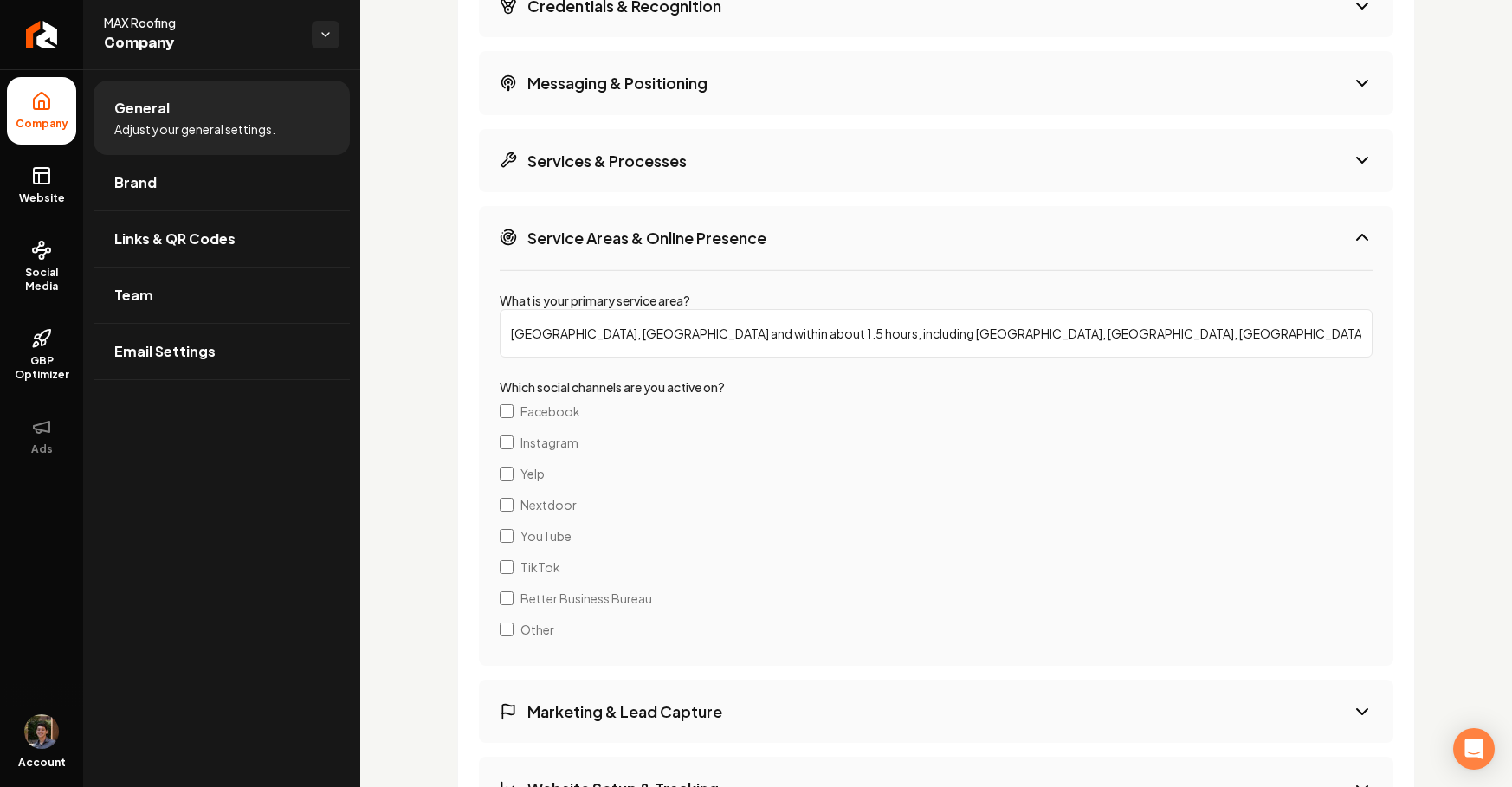
click at [675, 168] on h3 "Services & Processes" at bounding box center [607, 160] width 159 height 22
